Goal: Task Accomplishment & Management: Manage account settings

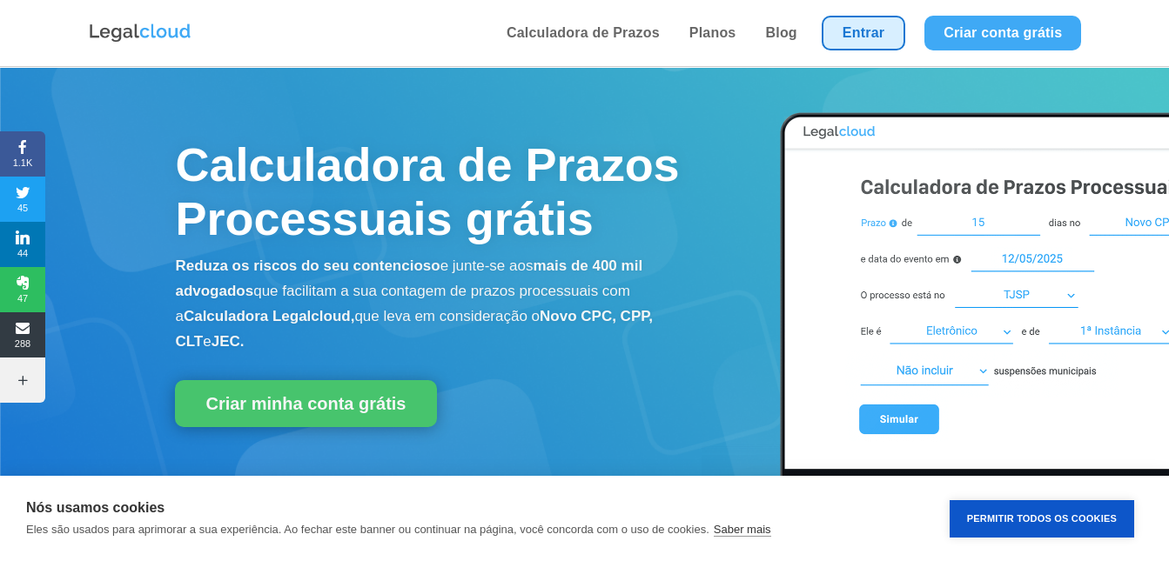
click at [872, 37] on link "Entrar" at bounding box center [864, 33] width 84 height 35
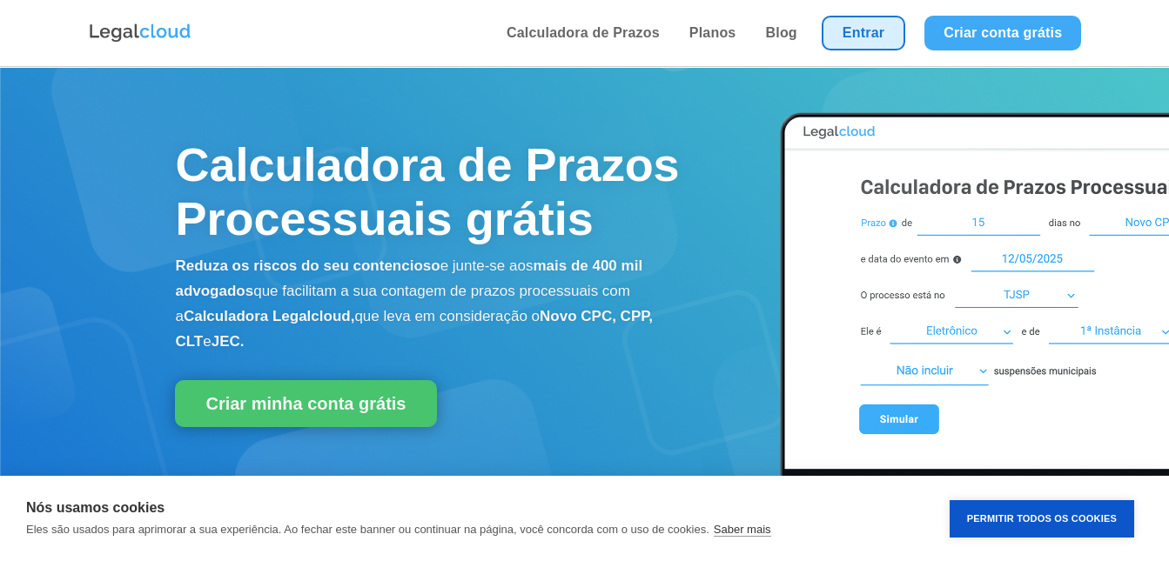
click at [878, 25] on link "Entrar" at bounding box center [864, 33] width 84 height 35
